Goal: Task Accomplishment & Management: Manage account settings

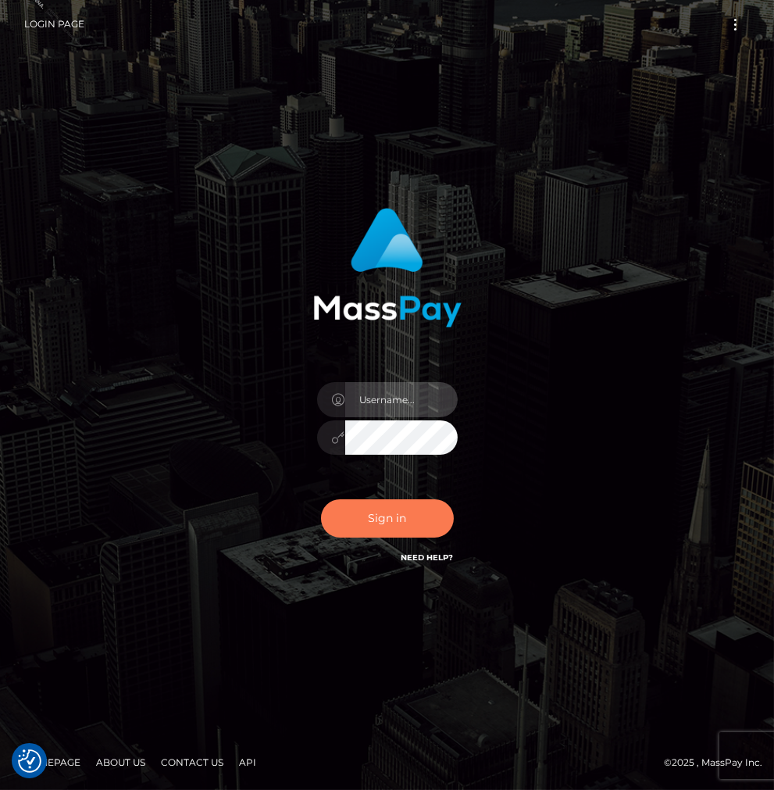
type input "Veska.megabonanza"
click at [368, 502] on button "Sign in" at bounding box center [387, 518] width 133 height 38
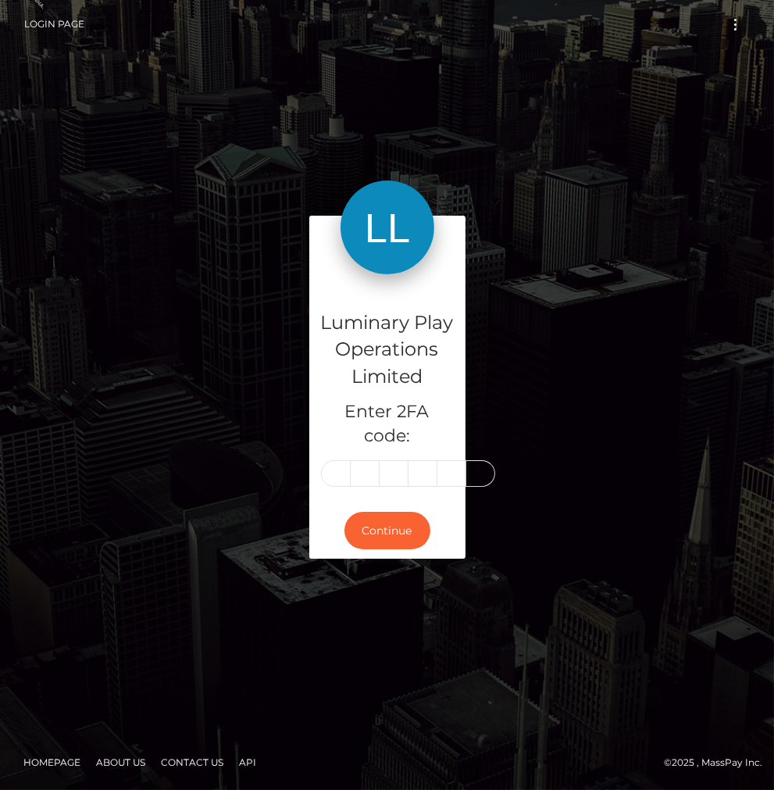
click at [332, 483] on input "text" at bounding box center [336, 473] width 30 height 27
type input "7"
type input "8"
type input "7"
type input "6"
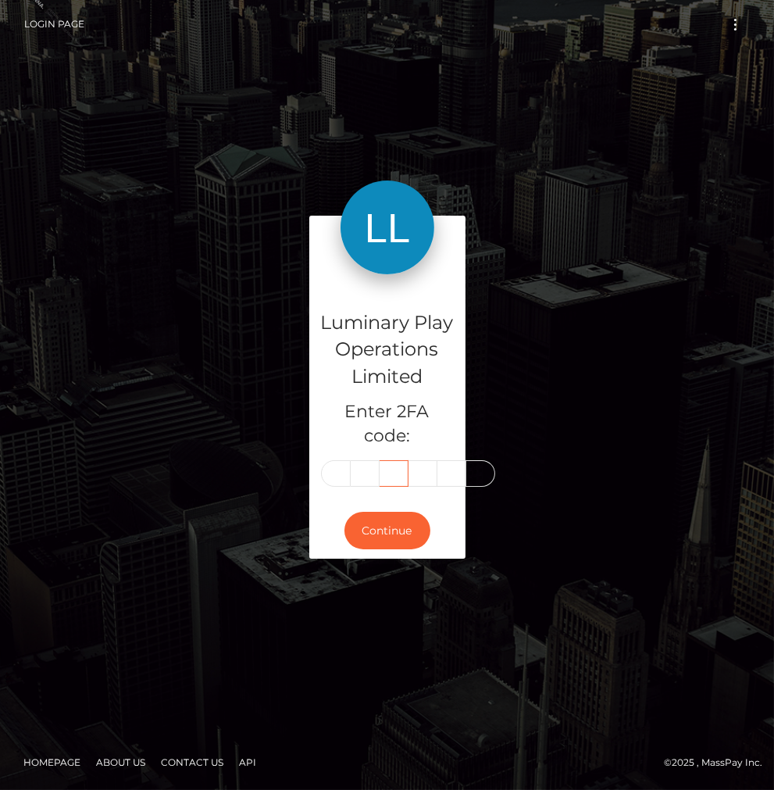
scroll to position [0, 2]
type input "8"
type input "3"
type input "1"
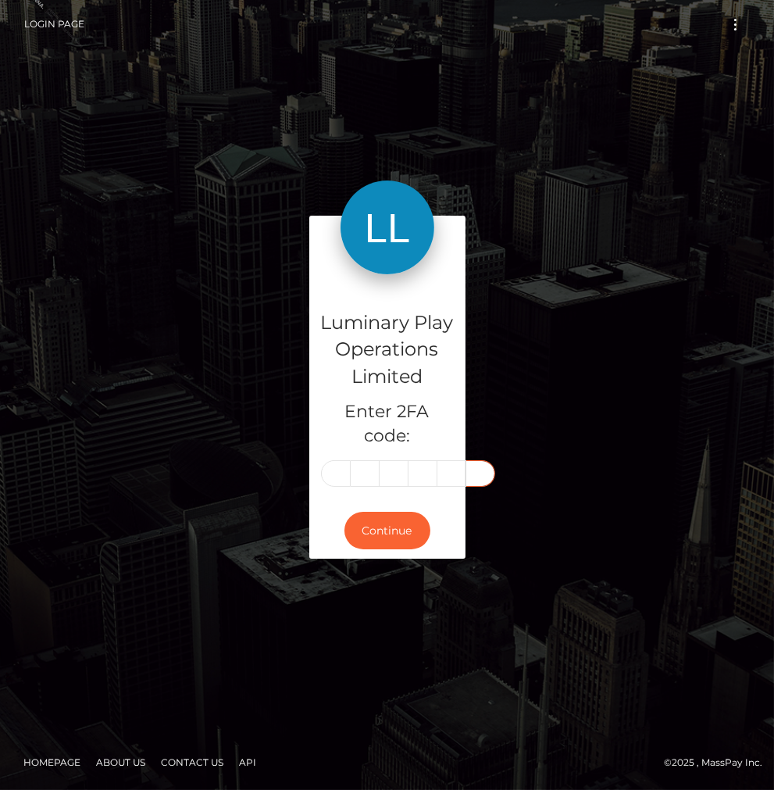
type input "7"
